Goal: Task Accomplishment & Management: Manage account settings

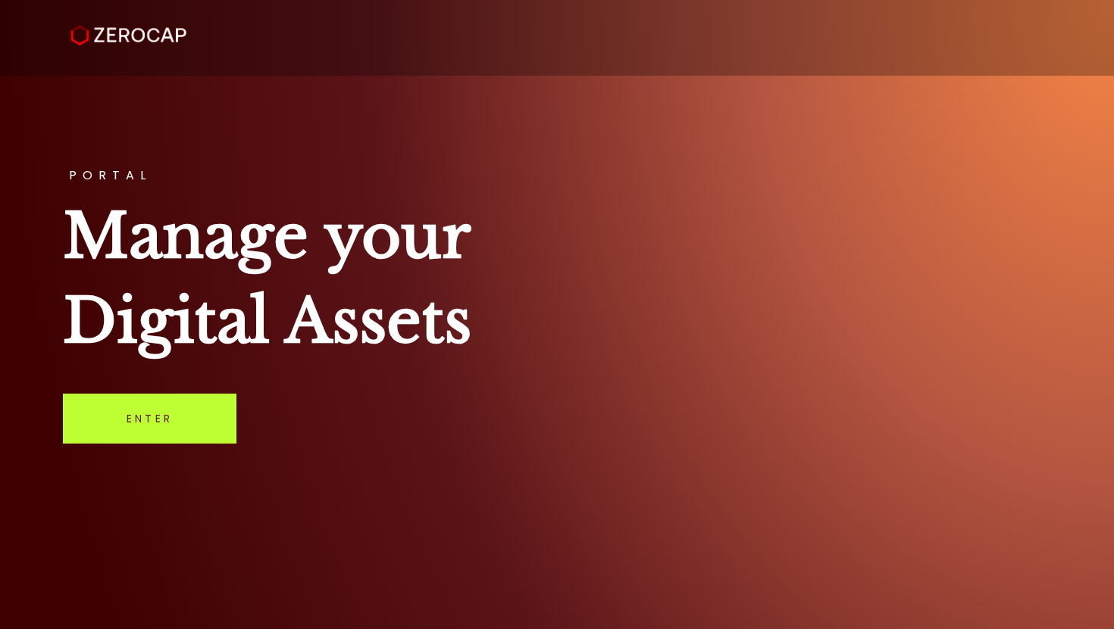
click at [209, 411] on link "Enter" at bounding box center [149, 419] width 173 height 50
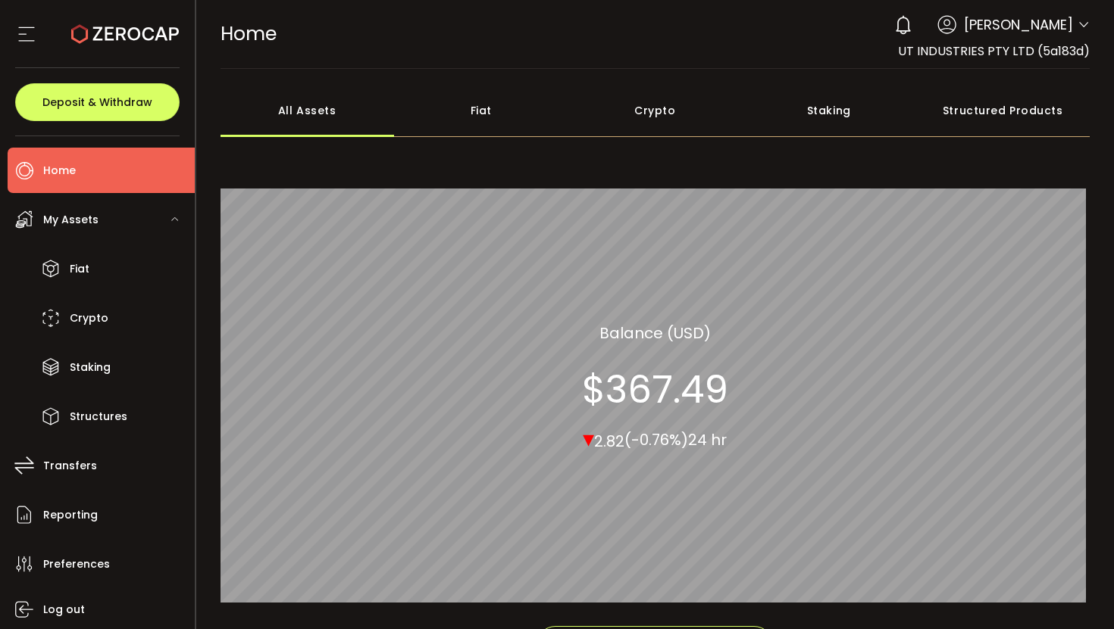
click at [1077, 25] on icon at bounding box center [1083, 25] width 12 height 12
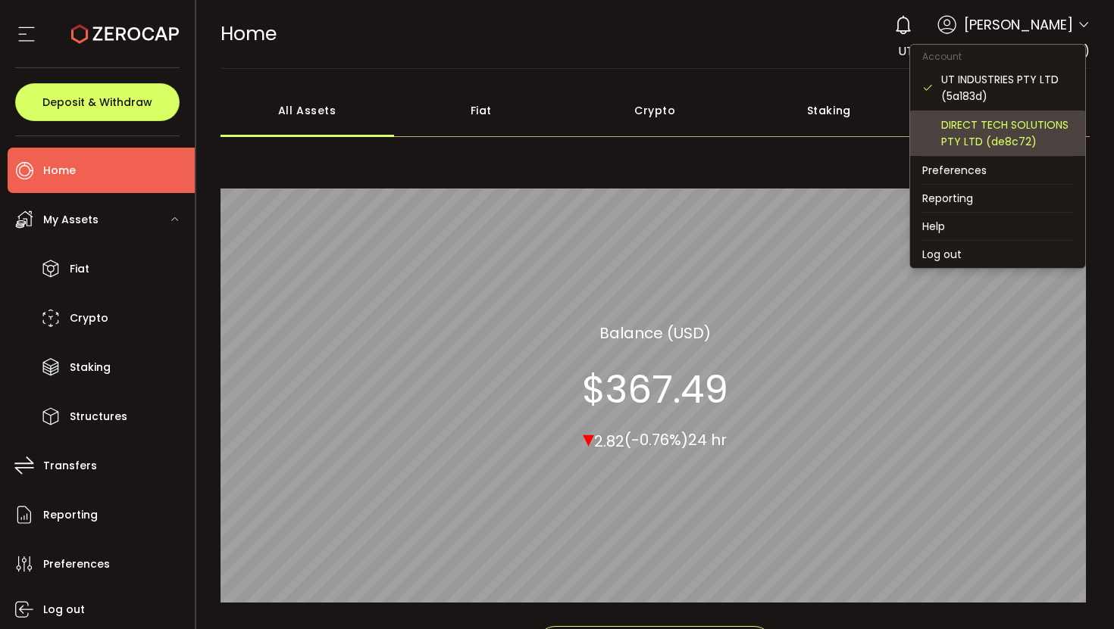
click at [1021, 136] on div "DIRECT TECH SOLUTIONS PTY LTD (de8c72)" at bounding box center [1007, 133] width 132 height 33
click at [995, 133] on div "DIRECT TECH SOLUTIONS PTY LTD (de8c72)" at bounding box center [1007, 133] width 132 height 33
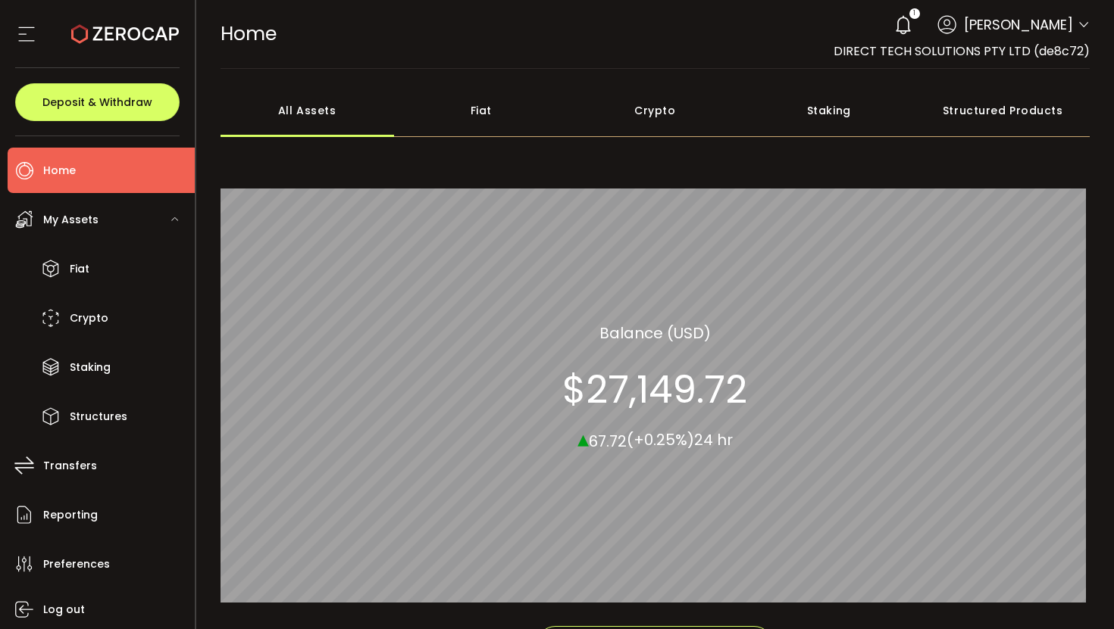
click at [1071, 23] on div "1 [PERSON_NAME] Account UT INDUSTRIES PTY LTD (5a183d) DIRECT TECH SOLUTIONS PT…" at bounding box center [987, 24] width 203 height 33
click at [1077, 27] on icon at bounding box center [1083, 25] width 12 height 12
click at [1081, 23] on icon at bounding box center [1083, 25] width 12 height 12
click at [1060, 53] on span "DIRECT TECH SOLUTIONS PTY LTD (de8c72)" at bounding box center [961, 50] width 256 height 17
click at [1076, 18] on div "1 [PERSON_NAME] Account UT INDUSTRIES PTY LTD (5a183d) DIRECT TECH SOLUTIONS PT…" at bounding box center [987, 24] width 203 height 33
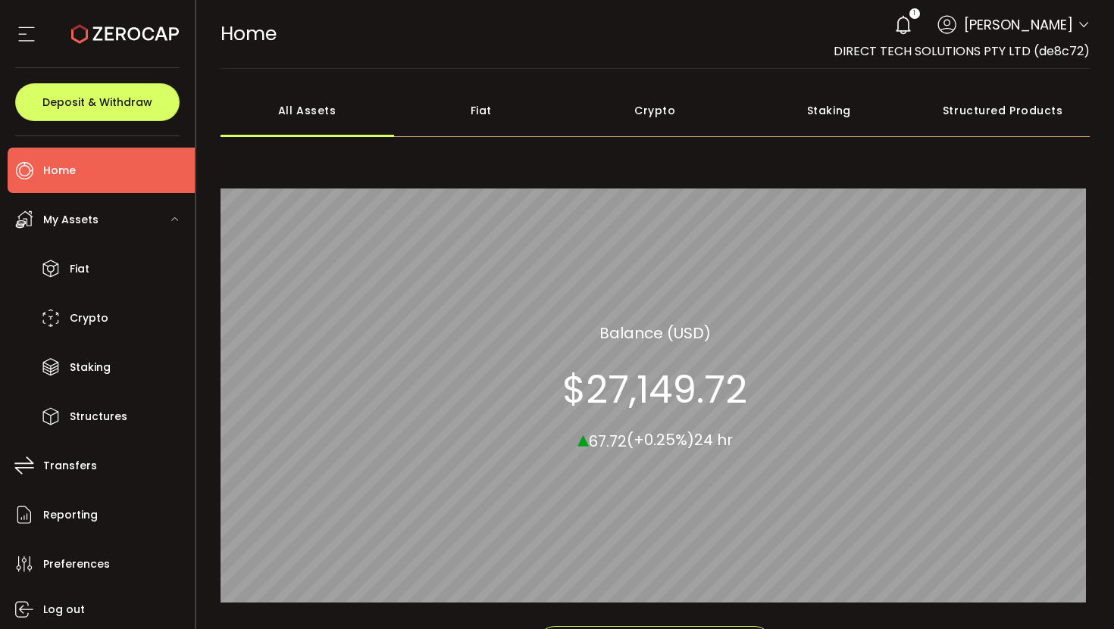
click at [1078, 23] on icon at bounding box center [1083, 25] width 12 height 12
